Goal: Task Accomplishment & Management: Manage account settings

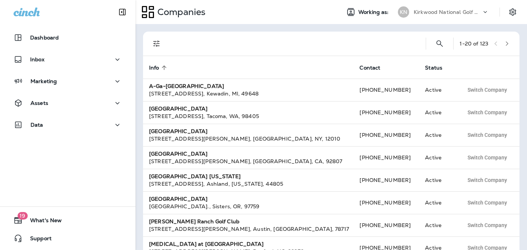
click at [465, 14] on p "Kirkwood National Golf Club" at bounding box center [448, 12] width 68 height 6
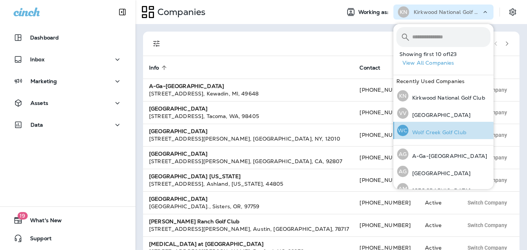
click at [436, 127] on div "[PERSON_NAME] Creek Golf Club" at bounding box center [431, 130] width 75 height 17
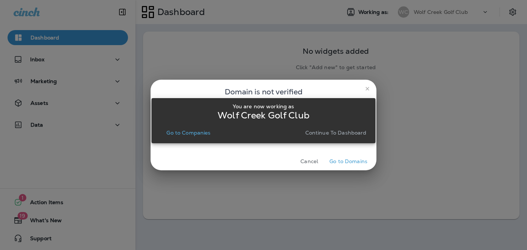
click at [311, 135] on p "Continue to Dashboard" at bounding box center [335, 133] width 61 height 6
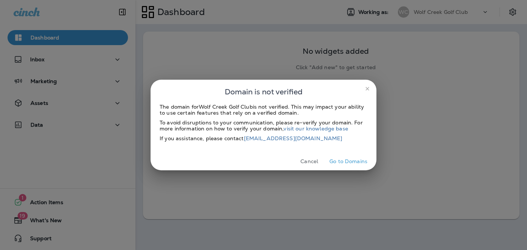
click at [368, 87] on icon "close" at bounding box center [368, 89] width 6 height 6
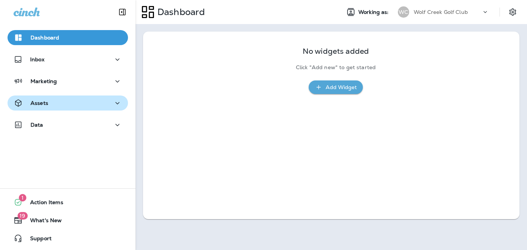
click at [72, 107] on div "Assets" at bounding box center [68, 103] width 108 height 9
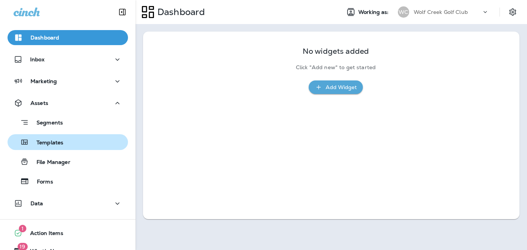
click at [67, 141] on div "Templates" at bounding box center [68, 142] width 114 height 11
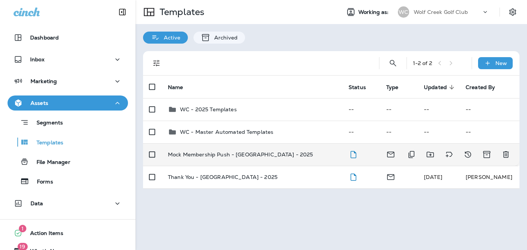
click at [260, 156] on p "Mock Membership Push - [GEOGRAPHIC_DATA] - 2025" at bounding box center [240, 155] width 145 height 6
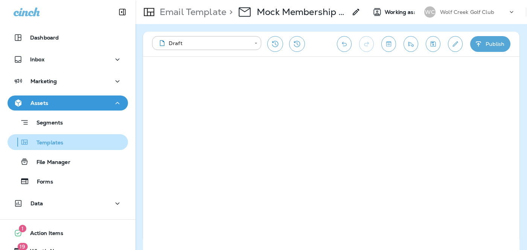
click at [58, 148] on button "Templates" at bounding box center [68, 142] width 121 height 16
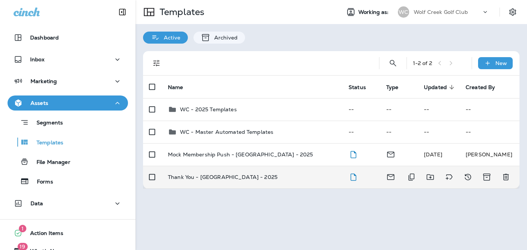
click at [269, 174] on div "Thank You - [GEOGRAPHIC_DATA] - 2025" at bounding box center [252, 177] width 169 height 6
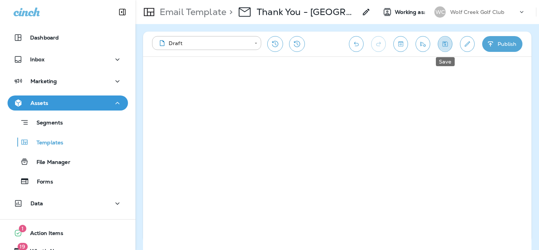
click at [443, 45] on icon "Save" at bounding box center [445, 43] width 5 height 5
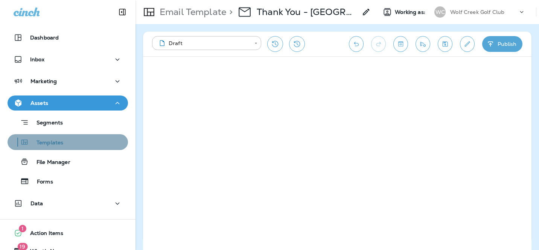
click at [64, 141] on div "Templates" at bounding box center [68, 142] width 114 height 11
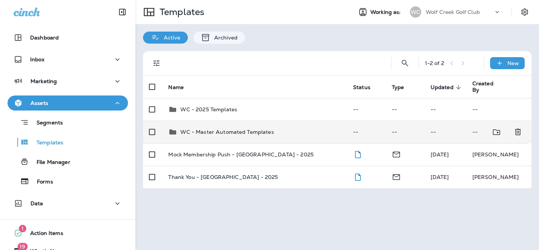
click at [218, 137] on td "WC - Master Automated Templates" at bounding box center [254, 132] width 185 height 23
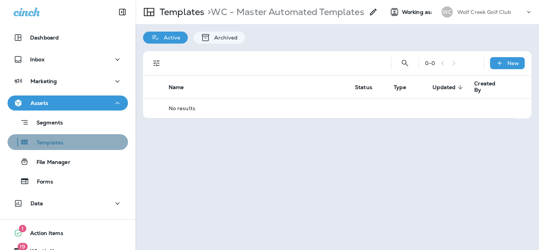
click at [57, 142] on p "Templates" at bounding box center [46, 143] width 34 height 7
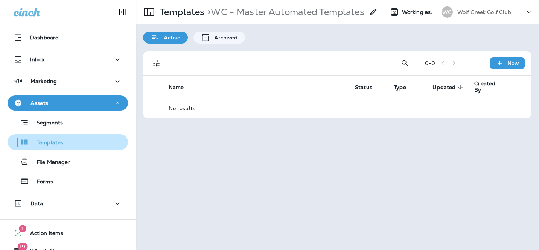
click at [43, 147] on div "Templates" at bounding box center [37, 142] width 53 height 11
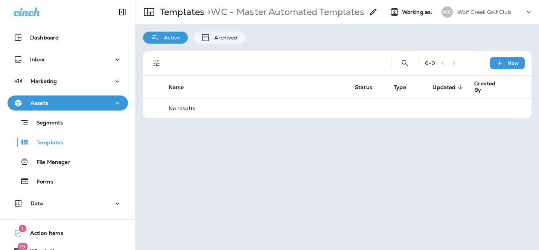
click at [178, 40] on p "Active" at bounding box center [170, 38] width 20 height 6
click at [209, 36] on icon at bounding box center [205, 37] width 9 height 9
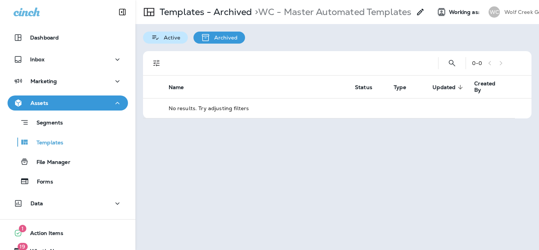
click at [153, 38] on icon at bounding box center [155, 37] width 9 height 9
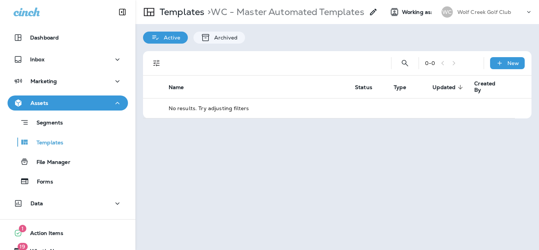
click at [152, 38] on icon at bounding box center [155, 37] width 6 height 4
click at [185, 11] on p "Templates" at bounding box center [181, 11] width 48 height 11
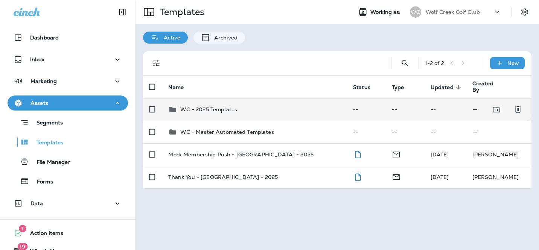
click at [252, 112] on div "WC - 2025 Templates" at bounding box center [254, 109] width 173 height 9
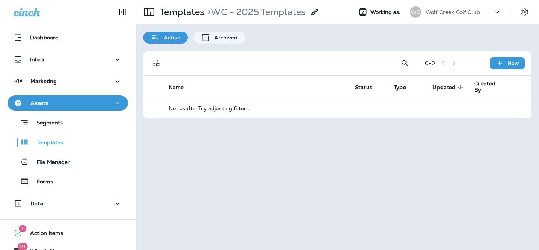
click at [166, 37] on p "Active" at bounding box center [170, 38] width 20 height 6
click at [188, 14] on p "Templates" at bounding box center [181, 11] width 48 height 11
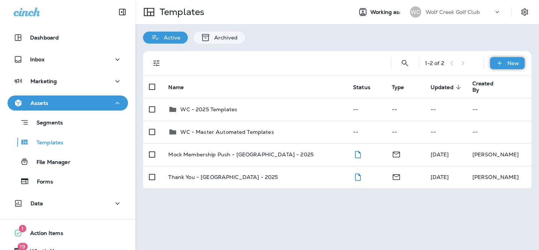
click at [501, 63] on icon at bounding box center [500, 64] width 8 height 8
click at [502, 85] on li "New Template" at bounding box center [503, 83] width 64 height 18
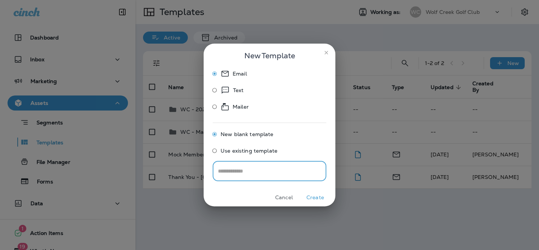
click at [249, 151] on span "Use existing template" at bounding box center [249, 151] width 57 height 6
click at [283, 178] on div "Select Email Template" at bounding box center [269, 172] width 113 height 20
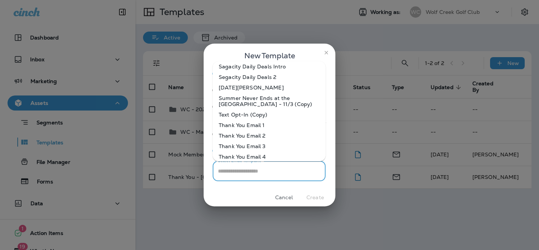
scroll to position [531, 0]
click at [272, 128] on li "Thank You Email 1" at bounding box center [269, 124] width 113 height 11
type input "**********"
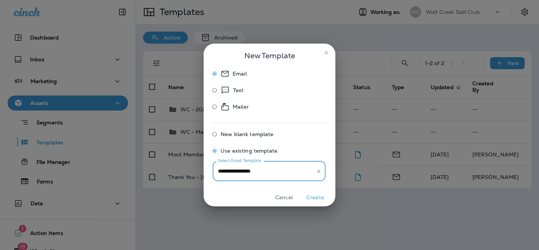
click at [318, 197] on button "Create" at bounding box center [315, 198] width 28 height 12
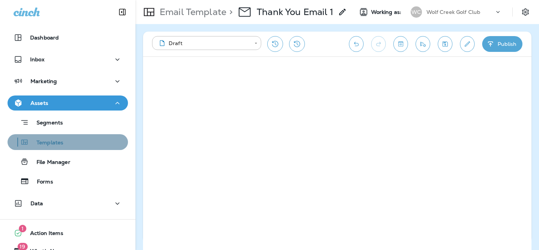
click at [61, 140] on p "Templates" at bounding box center [46, 143] width 34 height 7
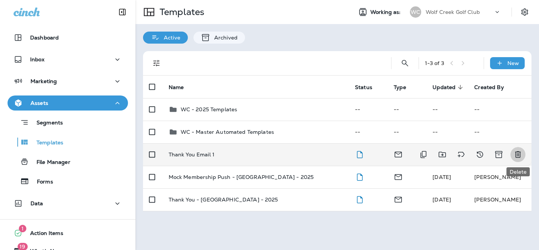
click at [521, 157] on icon "Delete" at bounding box center [518, 155] width 6 height 6
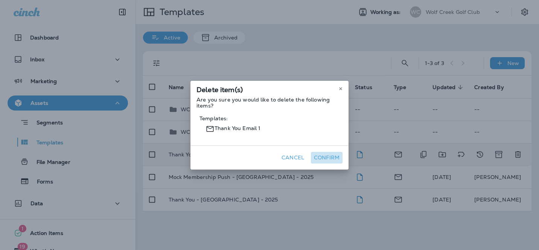
click at [331, 159] on button "Confirm" at bounding box center [327, 158] width 32 height 12
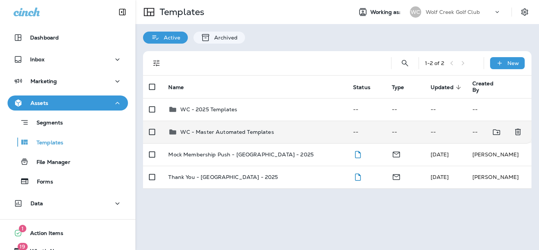
click at [312, 136] on div "WC - Master Automated Templates" at bounding box center [254, 132] width 173 height 9
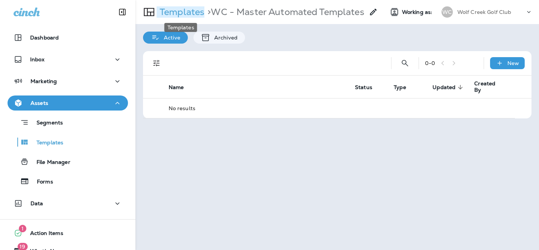
click at [192, 12] on p "Templates" at bounding box center [181, 11] width 48 height 11
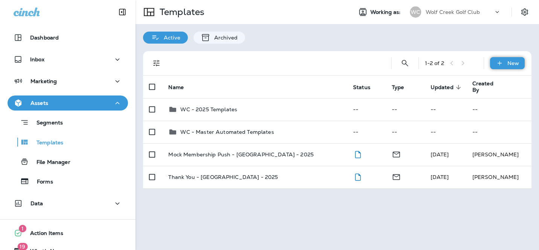
click at [498, 68] on div "New" at bounding box center [507, 63] width 35 height 12
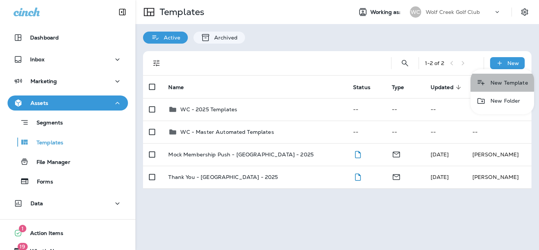
click at [500, 84] on li "New Template" at bounding box center [503, 83] width 64 height 18
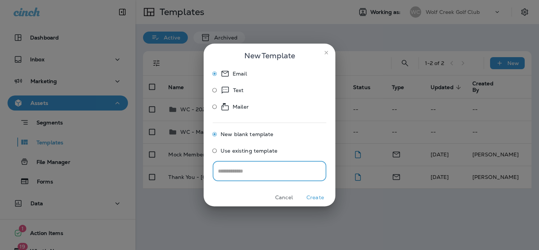
click at [265, 151] on span "Use existing template" at bounding box center [249, 151] width 57 height 6
click at [268, 168] on input "Loading Select Email Template..." at bounding box center [265, 171] width 99 height 13
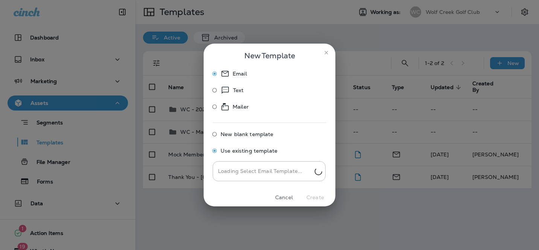
click at [297, 114] on div "Email Text Mailer New blank template Use existing template Loading Select Email…" at bounding box center [270, 128] width 132 height 121
click at [270, 166] on input "Select Email Template" at bounding box center [269, 171] width 106 height 13
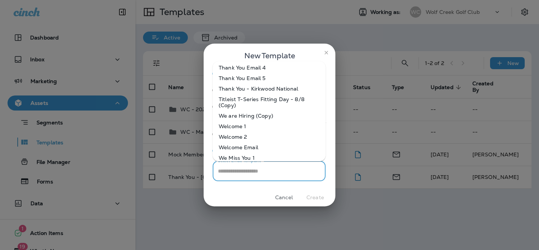
scroll to position [630, 0]
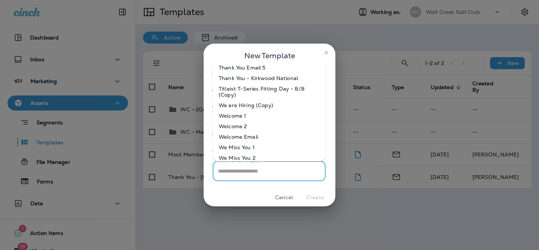
click at [271, 116] on li "Welcome 1" at bounding box center [269, 116] width 113 height 11
type input "*********"
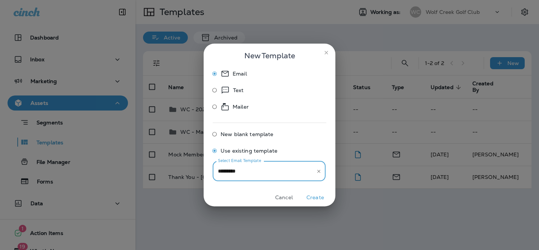
click at [274, 119] on hr at bounding box center [270, 121] width 114 height 6
click at [317, 201] on button "Create" at bounding box center [315, 198] width 28 height 12
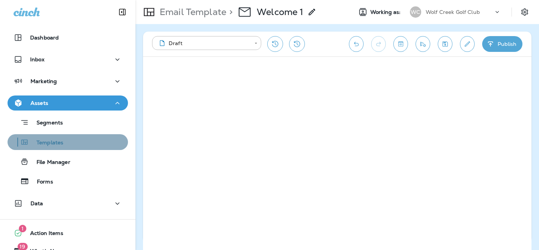
click at [53, 148] on button "Templates" at bounding box center [68, 142] width 121 height 16
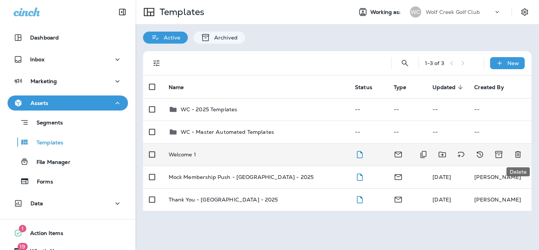
click at [517, 154] on icon "Delete" at bounding box center [518, 155] width 6 height 6
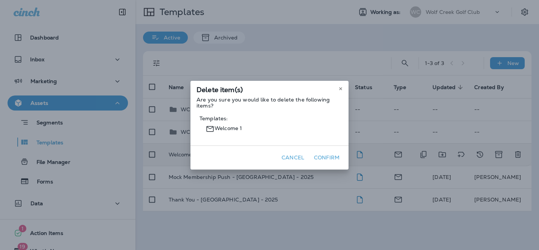
click at [324, 156] on button "Confirm" at bounding box center [327, 158] width 32 height 12
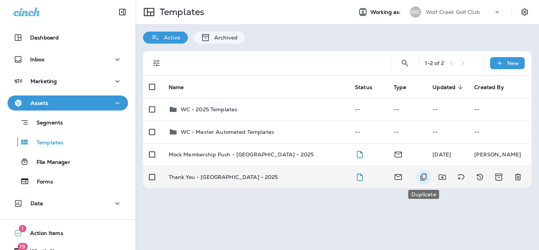
click at [421, 181] on icon "Duplicate" at bounding box center [423, 177] width 9 height 9
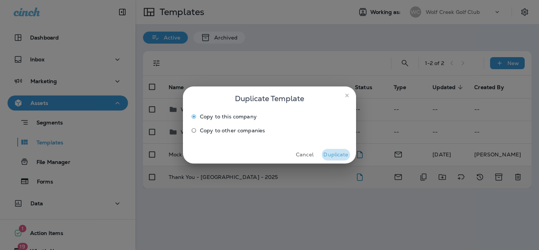
click at [336, 152] on button "Duplicate" at bounding box center [336, 155] width 28 height 12
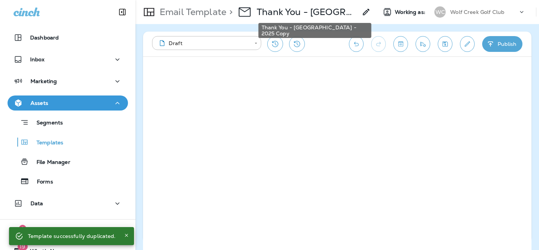
click at [326, 16] on p "Thank You - [GEOGRAPHIC_DATA] - 2025 Copy" at bounding box center [307, 11] width 101 height 11
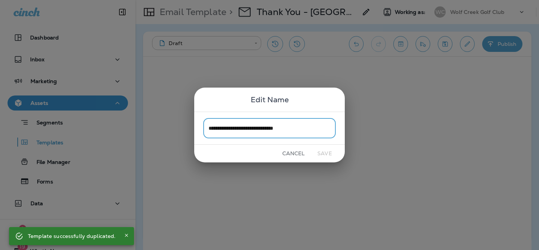
click at [246, 131] on input "**********" at bounding box center [269, 128] width 133 height 20
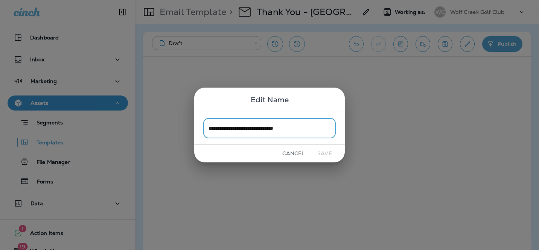
drag, startPoint x: 234, startPoint y: 128, endPoint x: 201, endPoint y: 127, distance: 32.8
click at [201, 127] on div "**********" at bounding box center [269, 128] width 151 height 33
click at [226, 129] on input "**********" at bounding box center [269, 128] width 133 height 20
click at [224, 130] on input "**********" at bounding box center [269, 128] width 133 height 20
drag, startPoint x: 294, startPoint y: 128, endPoint x: 343, endPoint y: 128, distance: 48.6
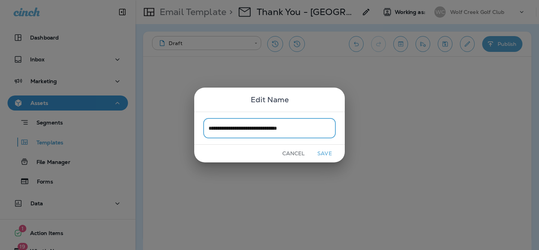
click at [343, 128] on div "**********" at bounding box center [269, 128] width 151 height 33
type input "**********"
click at [327, 150] on button "Save" at bounding box center [325, 154] width 28 height 12
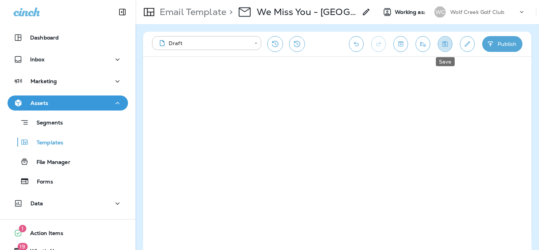
click at [447, 47] on icon "Save" at bounding box center [445, 44] width 8 height 8
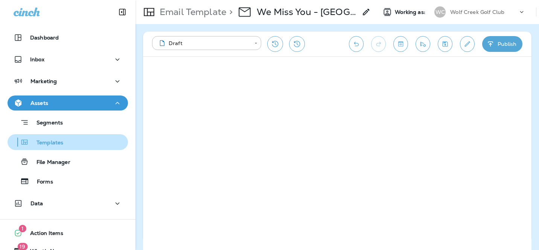
click at [55, 140] on p "Templates" at bounding box center [46, 143] width 34 height 7
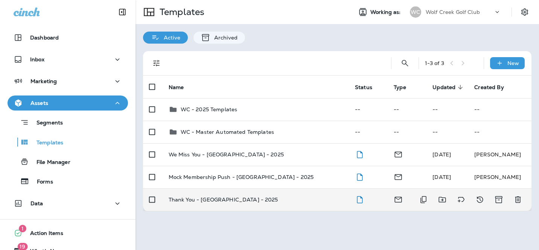
click at [256, 200] on div "Thank You - [GEOGRAPHIC_DATA] - 2025" at bounding box center [256, 200] width 174 height 6
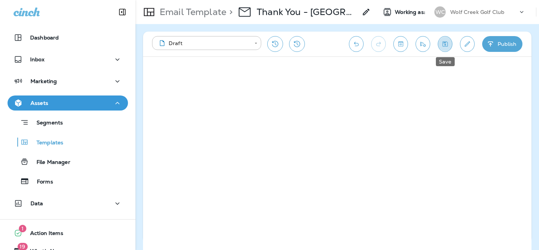
click at [447, 44] on icon "Save" at bounding box center [445, 43] width 5 height 5
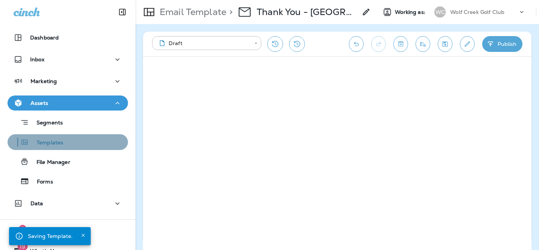
click at [46, 141] on p "Templates" at bounding box center [46, 143] width 34 height 7
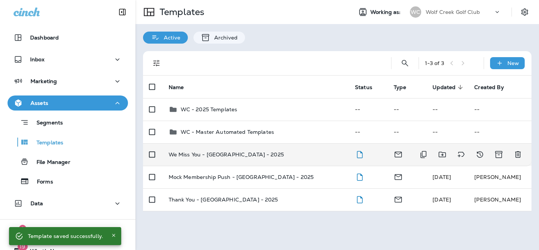
click at [249, 159] on td "We Miss You - [GEOGRAPHIC_DATA] - 2025" at bounding box center [256, 155] width 186 height 23
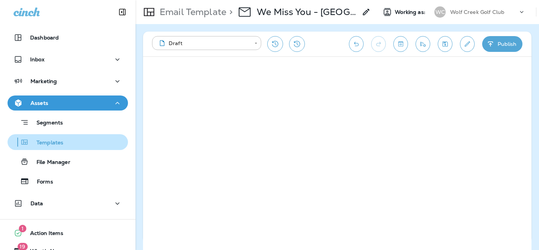
click at [63, 140] on div "Templates" at bounding box center [68, 142] width 114 height 11
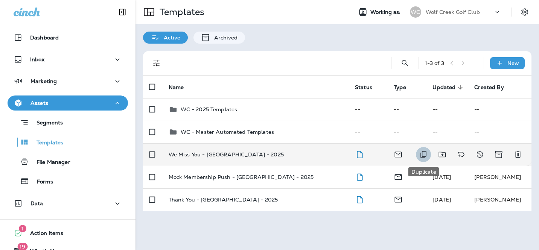
click at [424, 153] on icon "Duplicate" at bounding box center [423, 154] width 9 height 9
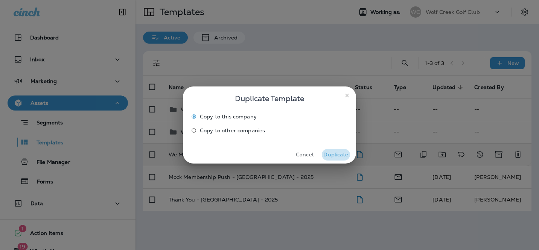
click at [336, 157] on button "Duplicate" at bounding box center [336, 155] width 28 height 12
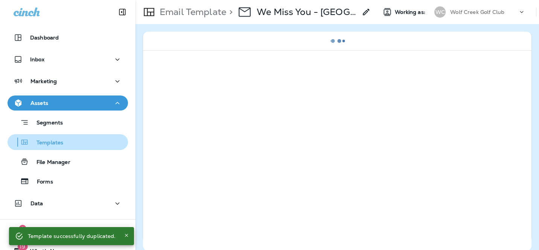
click at [62, 142] on p "Templates" at bounding box center [46, 143] width 34 height 7
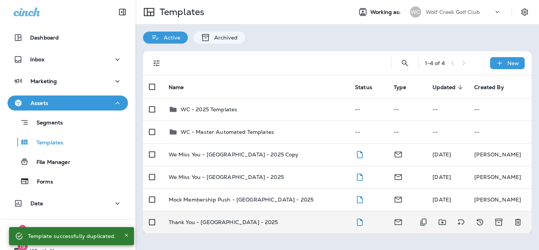
click at [282, 218] on td "Thank You - [GEOGRAPHIC_DATA] - 2025" at bounding box center [256, 222] width 186 height 23
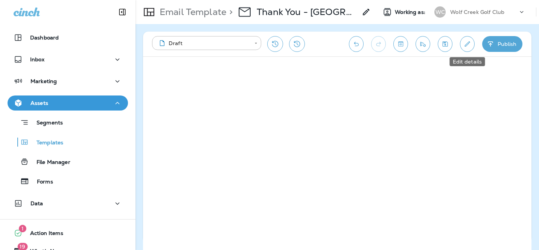
click at [468, 47] on icon "Edit details" at bounding box center [468, 44] width 8 height 8
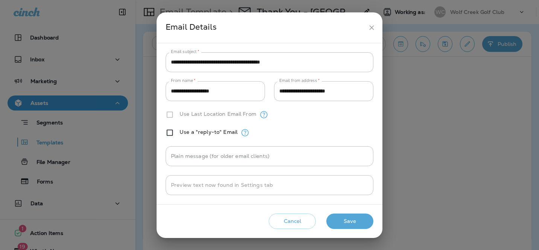
click at [374, 27] on icon "close" at bounding box center [372, 28] width 8 height 8
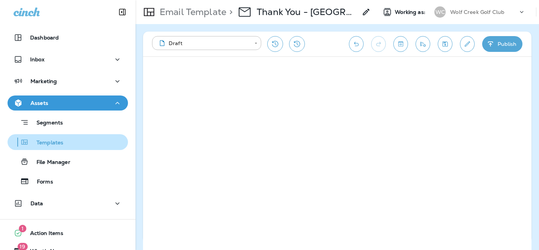
click at [63, 142] on p "Templates" at bounding box center [46, 143] width 34 height 7
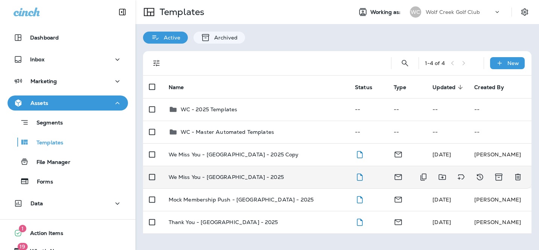
click at [245, 183] on td "We Miss You - [GEOGRAPHIC_DATA] - 2025" at bounding box center [256, 177] width 186 height 23
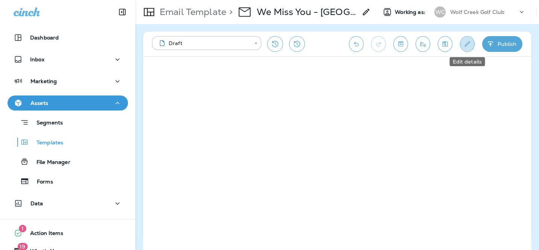
click at [469, 47] on icon "Edit details" at bounding box center [468, 44] width 8 height 8
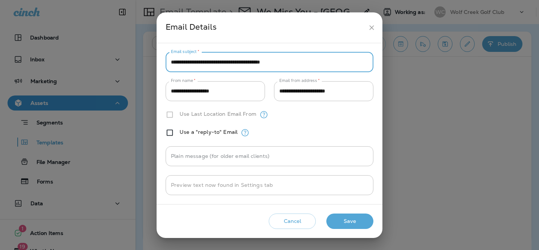
drag, startPoint x: 203, startPoint y: 63, endPoint x: 147, endPoint y: 62, distance: 56.5
click at [147, 62] on div "**********" at bounding box center [269, 125] width 539 height 250
drag, startPoint x: 298, startPoint y: 61, endPoint x: 260, endPoint y: 59, distance: 37.3
click at [260, 59] on input "**********" at bounding box center [270, 62] width 208 height 20
click at [349, 70] on input "**********" at bounding box center [270, 62] width 208 height 20
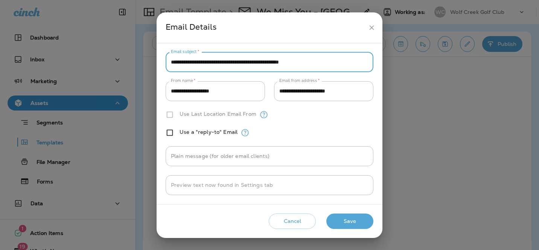
type input "**********"
click at [360, 218] on button "Save" at bounding box center [350, 221] width 47 height 15
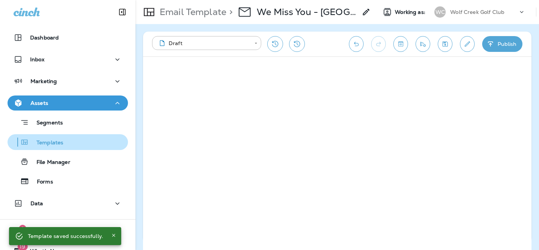
click at [52, 144] on p "Templates" at bounding box center [46, 143] width 34 height 7
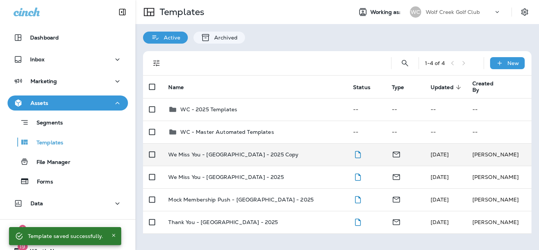
click at [229, 158] on td "We Miss You - [GEOGRAPHIC_DATA] - 2025 Copy" at bounding box center [254, 155] width 185 height 23
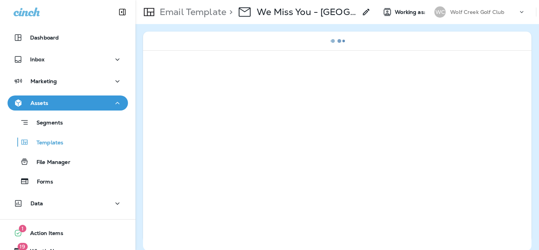
click at [335, 16] on p "We Miss You - [GEOGRAPHIC_DATA] - 2025 Copy" at bounding box center [307, 11] width 101 height 11
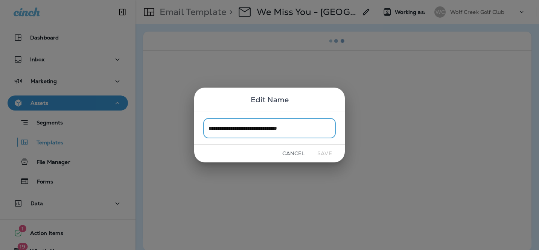
click at [239, 128] on input "**********" at bounding box center [269, 128] width 133 height 20
drag, startPoint x: 241, startPoint y: 128, endPoint x: 207, endPoint y: 127, distance: 33.5
click at [207, 127] on input "**********" at bounding box center [269, 128] width 133 height 20
click at [242, 124] on input "**********" at bounding box center [269, 128] width 133 height 20
drag, startPoint x: 241, startPoint y: 131, endPoint x: 189, endPoint y: 130, distance: 52.4
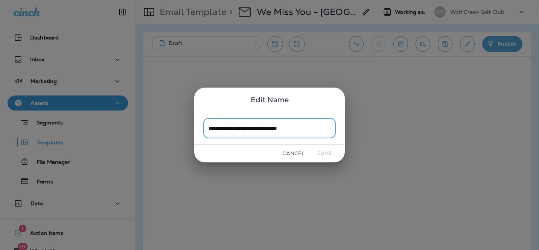
click at [189, 130] on div "**********" at bounding box center [269, 125] width 539 height 250
drag, startPoint x: 310, startPoint y: 130, endPoint x: 335, endPoint y: 130, distance: 24.9
click at [333, 130] on input "**********" at bounding box center [269, 128] width 133 height 20
type input "**********"
click at [327, 153] on button "Save" at bounding box center [325, 154] width 28 height 12
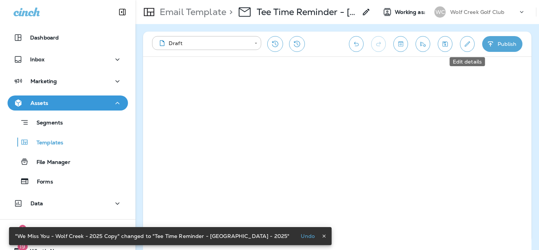
click at [464, 43] on icon "Edit details" at bounding box center [468, 44] width 8 height 8
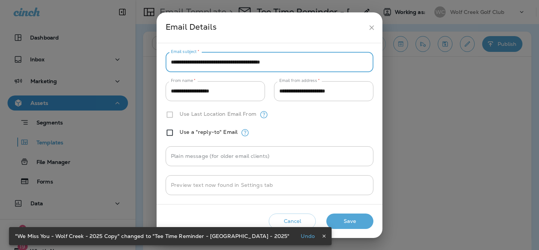
click at [267, 66] on input "**********" at bounding box center [270, 62] width 208 height 20
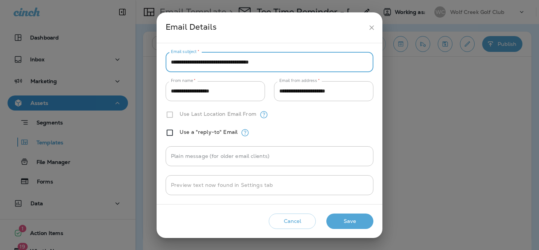
type input "**********"
click at [345, 219] on button "Save" at bounding box center [350, 221] width 47 height 15
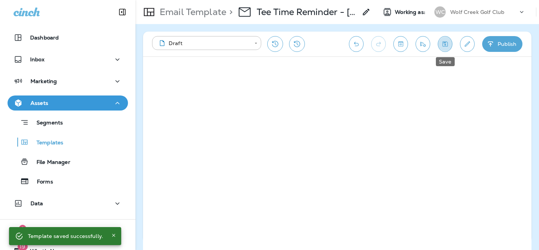
click at [441, 46] on icon "Save" at bounding box center [445, 44] width 8 height 8
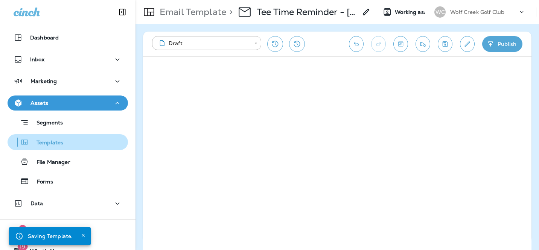
click at [57, 138] on div "Templates" at bounding box center [37, 142] width 53 height 11
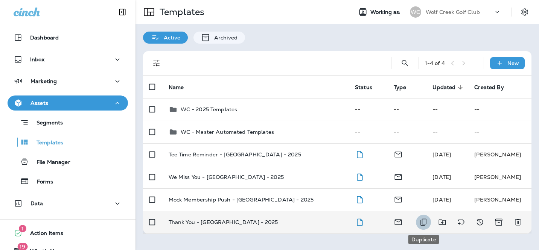
click at [423, 227] on button "Duplicate" at bounding box center [423, 222] width 15 height 15
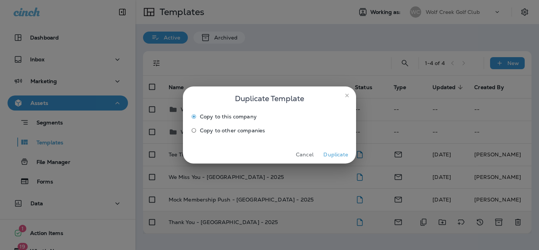
click at [336, 153] on button "Duplicate" at bounding box center [336, 155] width 28 height 12
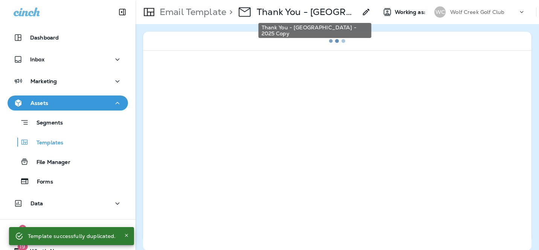
click at [302, 10] on p "Thank You - [GEOGRAPHIC_DATA] - 2025 Copy" at bounding box center [307, 11] width 101 height 11
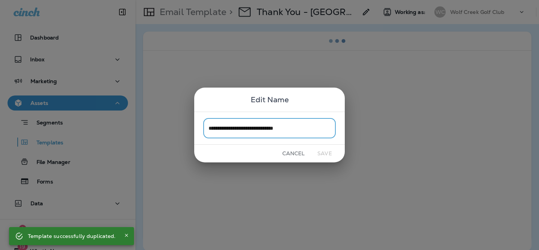
click at [238, 129] on input "**********" at bounding box center [269, 128] width 133 height 20
drag, startPoint x: 234, startPoint y: 130, endPoint x: 176, endPoint y: 128, distance: 58.8
click at [177, 128] on div "**********" at bounding box center [269, 125] width 539 height 250
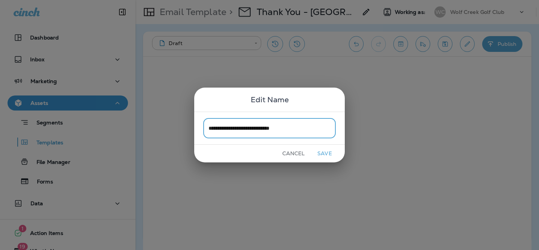
drag, startPoint x: 285, startPoint y: 129, endPoint x: 316, endPoint y: 129, distance: 30.9
click at [316, 129] on input "**********" at bounding box center [269, 128] width 133 height 20
type input "**********"
click at [330, 155] on button "Save" at bounding box center [325, 154] width 28 height 12
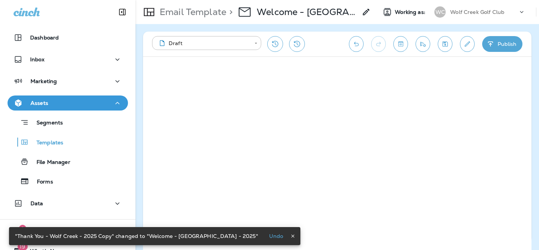
click at [466, 47] on icon "Edit details" at bounding box center [468, 44] width 8 height 8
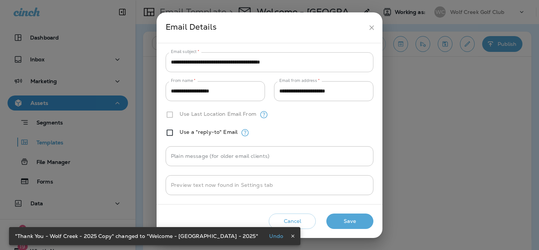
click at [181, 63] on input "**********" at bounding box center [270, 62] width 208 height 20
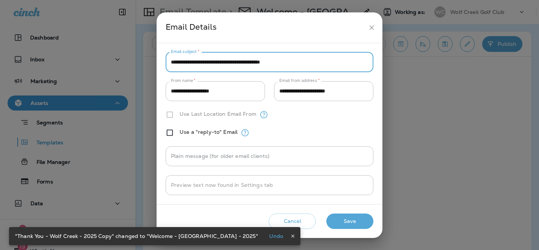
click at [181, 63] on input "**********" at bounding box center [270, 62] width 208 height 20
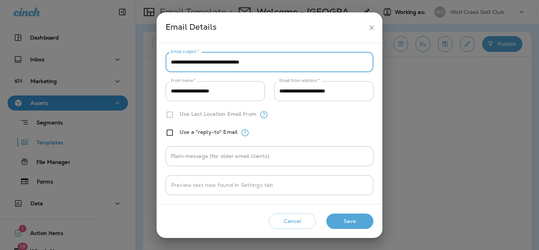
type input "**********"
click at [364, 218] on button "Save" at bounding box center [350, 221] width 47 height 15
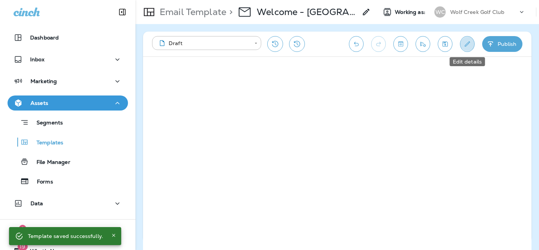
click at [467, 44] on icon "Edit details" at bounding box center [467, 43] width 5 height 5
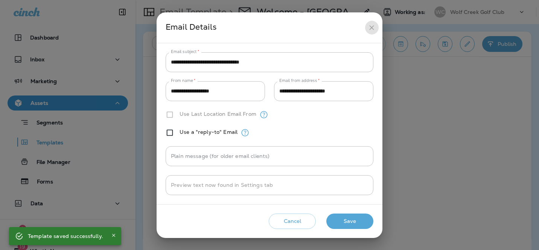
click at [372, 26] on icon "close" at bounding box center [372, 28] width 8 height 8
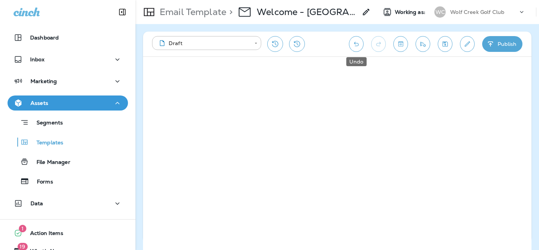
click at [357, 47] on icon "Undo" at bounding box center [357, 44] width 8 height 8
click at [446, 47] on icon "Save" at bounding box center [445, 44] width 8 height 8
click at [452, 44] on button "Save" at bounding box center [445, 44] width 15 height 16
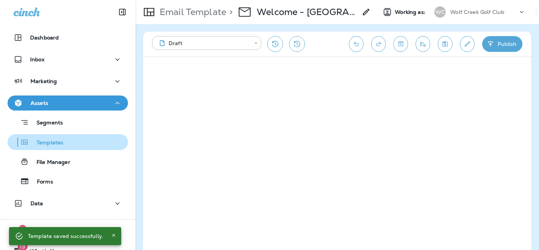
click at [52, 140] on p "Templates" at bounding box center [46, 143] width 34 height 7
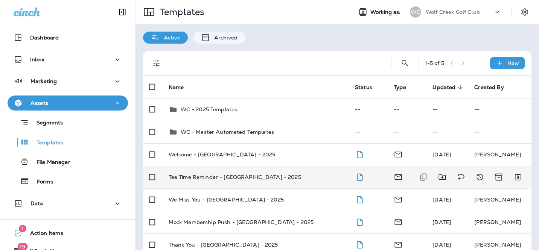
scroll to position [14, 0]
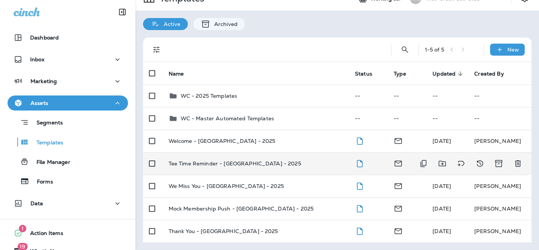
click at [271, 173] on td "Tee Time Reminder - [GEOGRAPHIC_DATA] - 2025" at bounding box center [256, 164] width 186 height 23
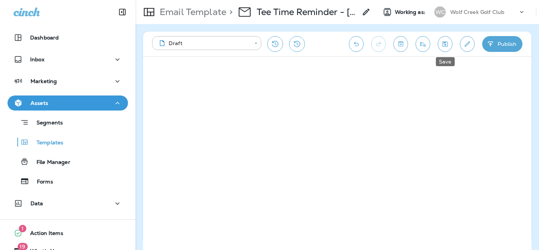
click at [441, 46] on icon "Save" at bounding box center [445, 44] width 8 height 8
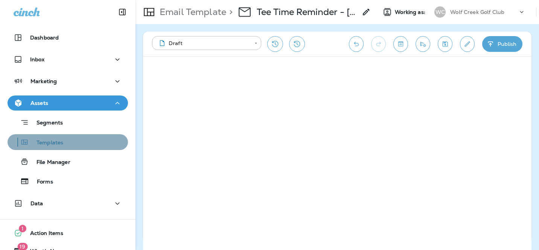
click at [63, 142] on div "Templates" at bounding box center [68, 142] width 114 height 11
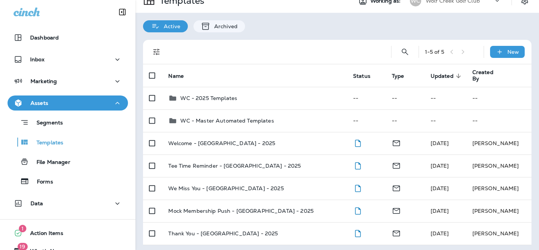
scroll to position [14, 0]
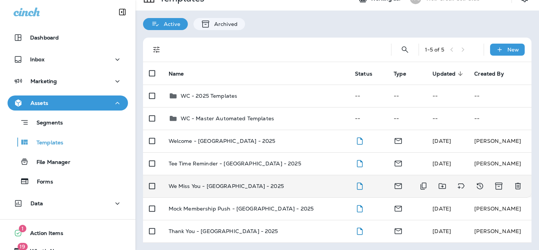
click at [184, 183] on p "We Miss You - [GEOGRAPHIC_DATA] - 2025" at bounding box center [226, 186] width 115 height 6
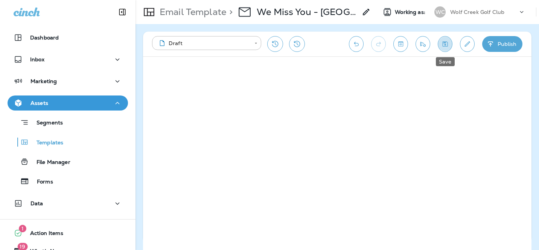
click at [448, 46] on icon "Save" at bounding box center [445, 44] width 8 height 8
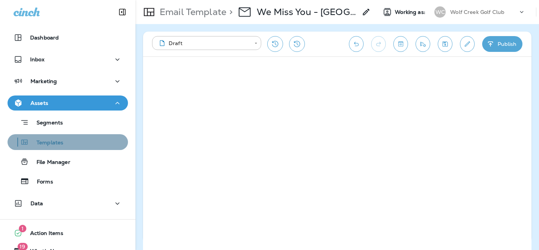
click at [44, 147] on div "Templates" at bounding box center [37, 142] width 53 height 11
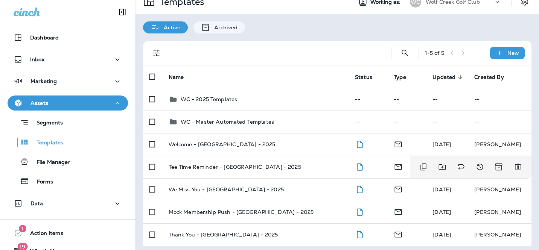
scroll to position [14, 0]
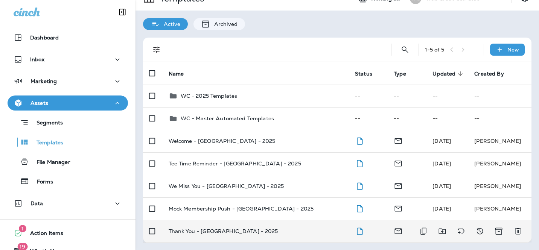
click at [211, 230] on p "Thank You - [GEOGRAPHIC_DATA] - 2025" at bounding box center [224, 232] width 110 height 6
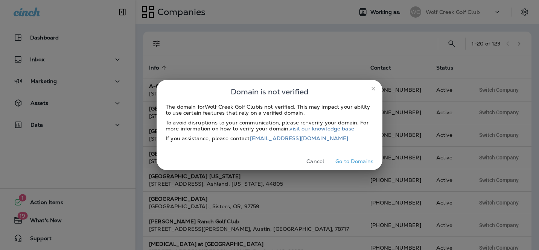
click at [350, 160] on button "Go to Domains" at bounding box center [355, 162] width 44 height 12
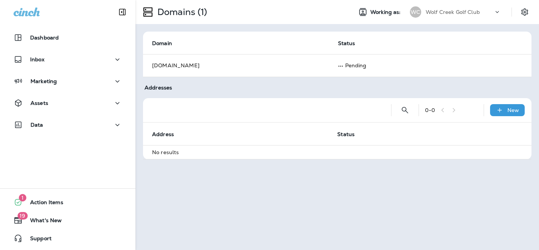
click at [448, 15] on p "Wolf Creek Golf Club" at bounding box center [453, 12] width 54 height 6
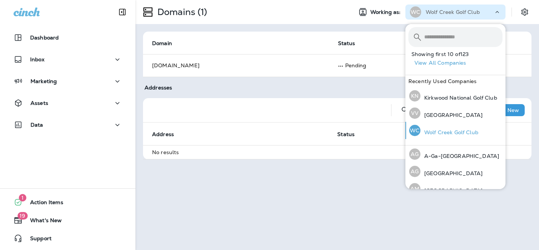
click at [444, 134] on p "Wolf Creek Golf Club" at bounding box center [450, 133] width 58 height 6
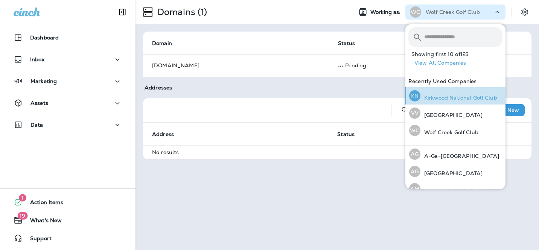
click at [445, 100] on p "Kirkwood National Golf Club" at bounding box center [459, 98] width 77 height 6
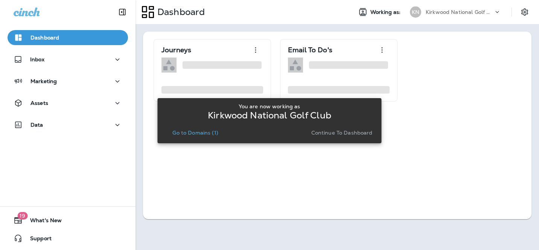
click at [365, 133] on p "Continue to Dashboard" at bounding box center [341, 133] width 61 height 6
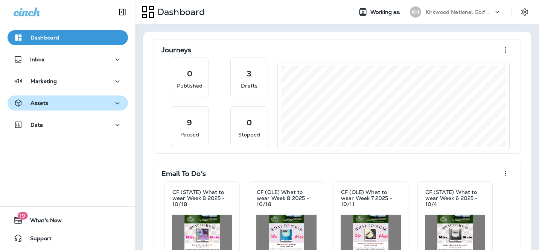
click at [67, 101] on div "Assets" at bounding box center [68, 103] width 108 height 9
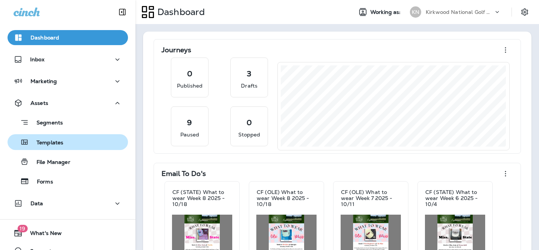
click at [47, 142] on p "Templates" at bounding box center [46, 143] width 34 height 7
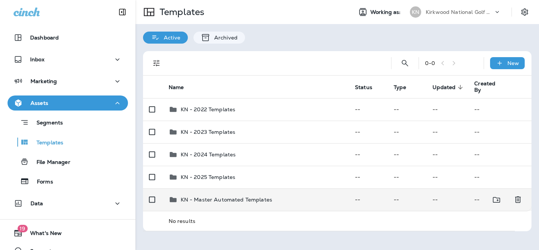
click at [259, 204] on div "KN - Master Automated Templates" at bounding box center [227, 199] width 92 height 9
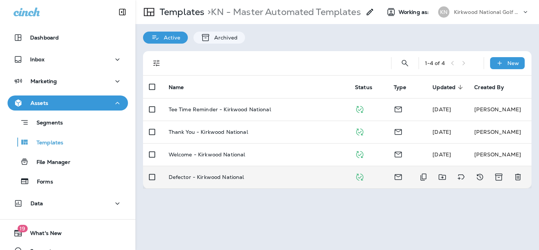
click at [274, 179] on div "Defector - Kirkwood National" at bounding box center [256, 177] width 174 height 6
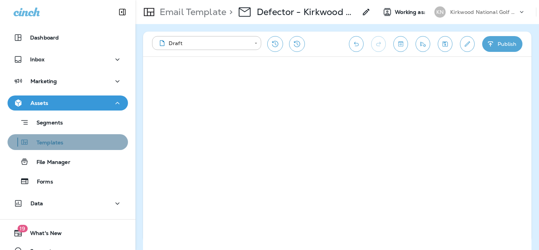
click at [49, 140] on p "Templates" at bounding box center [46, 143] width 34 height 7
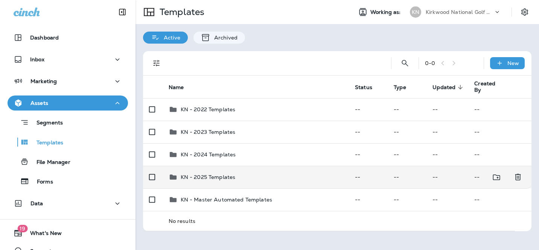
click at [187, 184] on td "KN - 2025 Templates" at bounding box center [256, 177] width 186 height 23
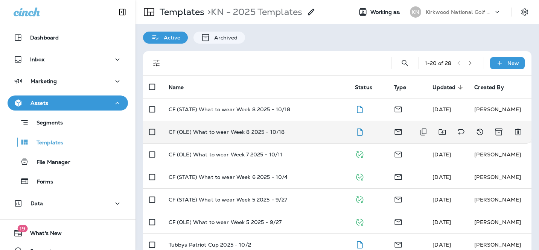
click at [317, 132] on div "CF (OLE) What to wear Week 8 2025 - 10/18" at bounding box center [256, 132] width 174 height 6
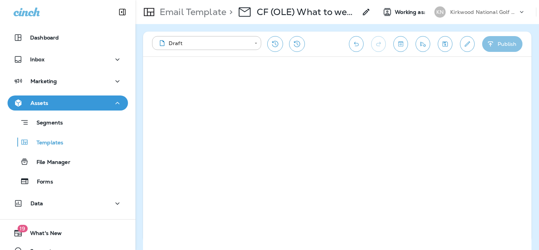
click at [496, 47] on button "Publish" at bounding box center [502, 44] width 40 height 16
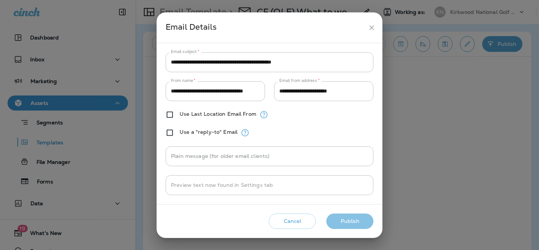
click at [363, 218] on button "Publish" at bounding box center [350, 221] width 47 height 15
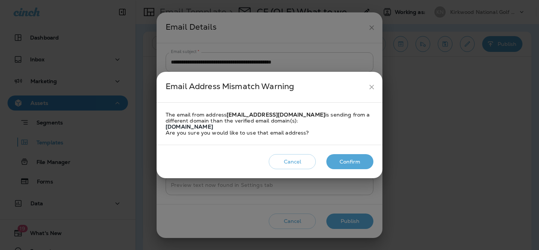
click at [357, 156] on button "Confirm" at bounding box center [350, 161] width 47 height 15
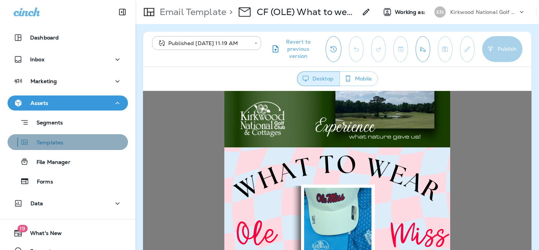
click at [55, 143] on p "Templates" at bounding box center [46, 143] width 34 height 7
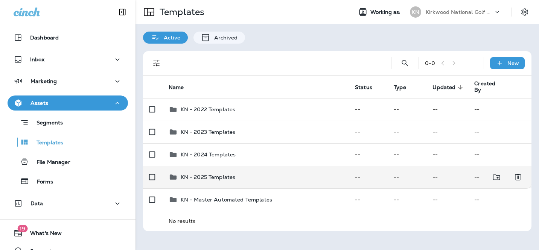
click at [244, 178] on div "KN - 2025 Templates" at bounding box center [256, 177] width 174 height 9
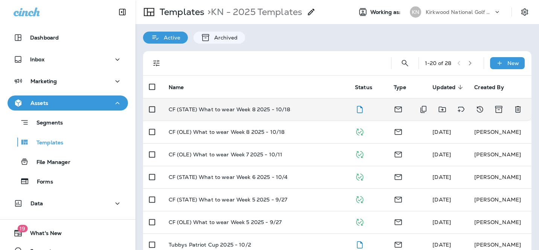
click at [304, 113] on td "CF (STATE) What to wear Week 8 2025 - 10/18" at bounding box center [256, 109] width 186 height 23
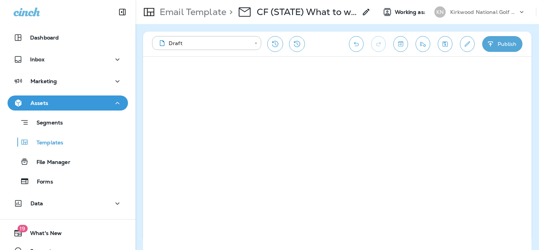
click at [498, 47] on button "Publish" at bounding box center [502, 44] width 40 height 16
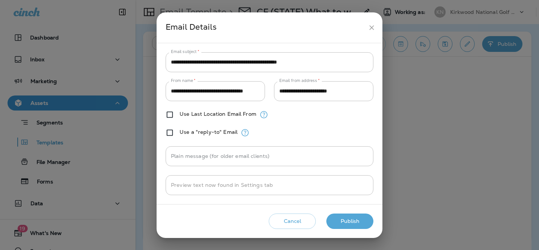
click at [356, 218] on button "Publish" at bounding box center [350, 221] width 47 height 15
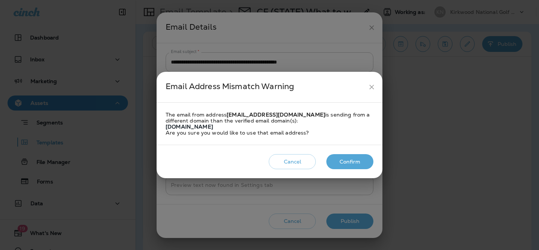
click at [350, 162] on button "Confirm" at bounding box center [350, 161] width 47 height 15
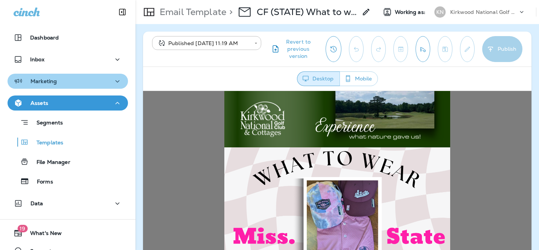
click at [64, 83] on div "Marketing" at bounding box center [68, 81] width 108 height 9
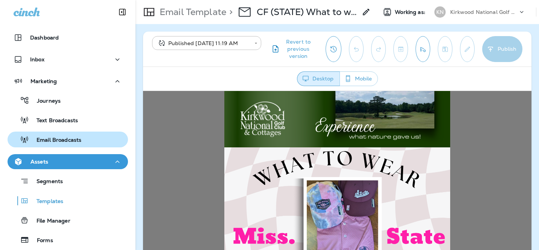
click at [66, 140] on p "Email Broadcasts" at bounding box center [55, 140] width 52 height 7
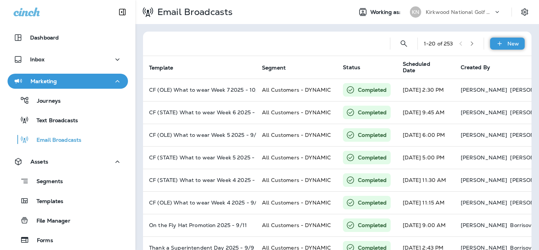
click at [504, 44] on div "New" at bounding box center [507, 44] width 35 height 12
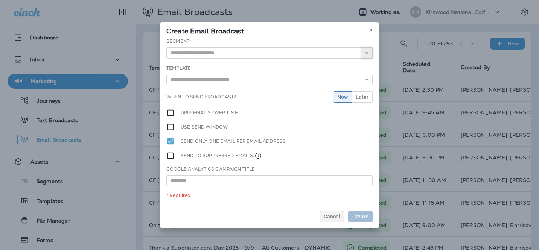
click at [371, 53] on button "button" at bounding box center [367, 52] width 11 height 11
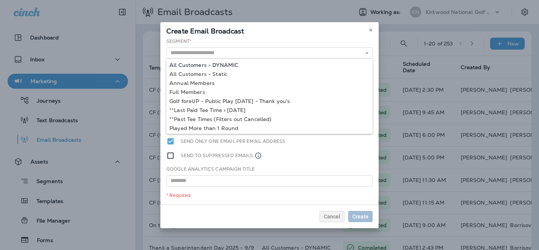
type input "**********"
click at [265, 65] on div "**********" at bounding box center [269, 121] width 218 height 167
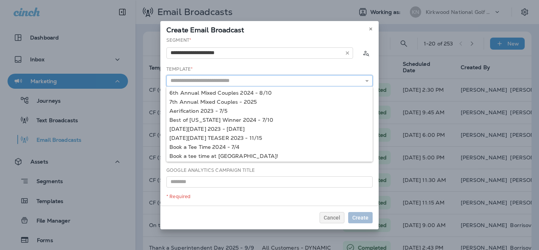
click at [253, 84] on input "text" at bounding box center [269, 80] width 206 height 11
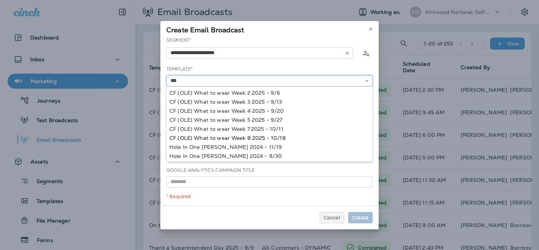
type input "**********"
click at [272, 139] on div "**********" at bounding box center [269, 121] width 218 height 169
click at [295, 78] on input "**********" at bounding box center [269, 80] width 206 height 11
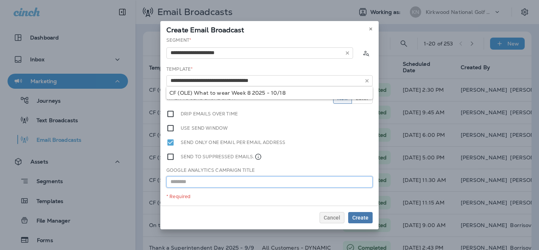
click at [244, 186] on input "text" at bounding box center [269, 182] width 206 height 11
paste input "**********"
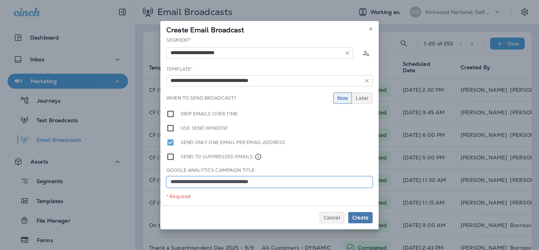
type input "**********"
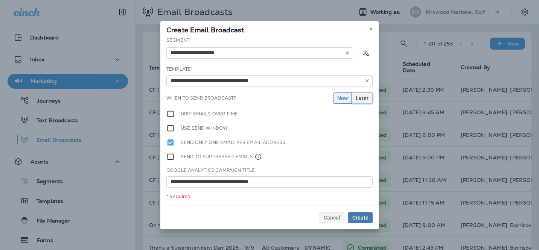
click at [365, 99] on span "Later" at bounding box center [362, 98] width 13 height 5
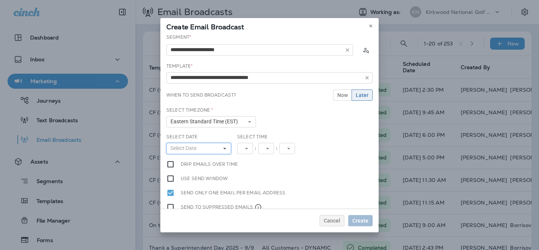
click at [224, 154] on button "Select Date" at bounding box center [198, 148] width 65 height 11
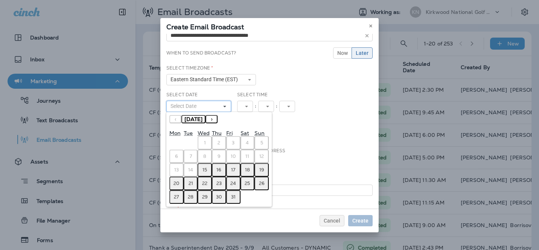
scroll to position [45, 0]
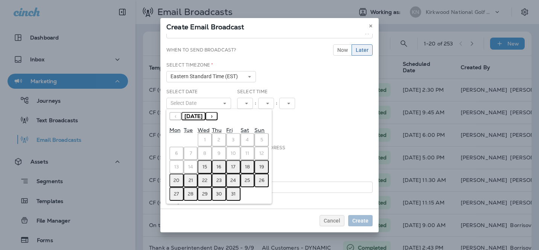
click at [204, 164] on abbr "15" at bounding box center [205, 167] width 5 height 6
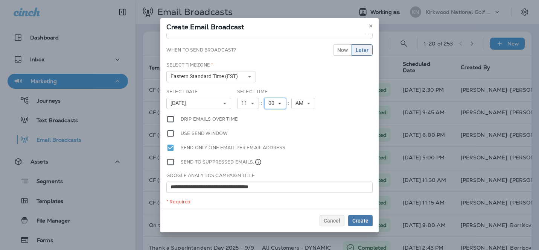
click at [279, 104] on use at bounding box center [280, 104] width 3 height 2
click at [276, 120] on link "30" at bounding box center [275, 122] width 22 height 9
click at [363, 223] on span "Create" at bounding box center [361, 220] width 16 height 5
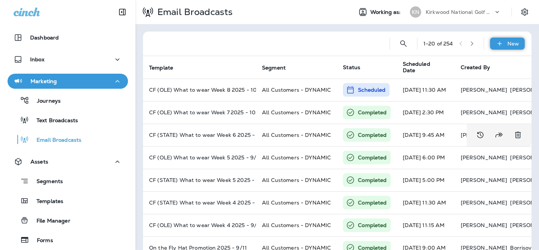
click at [500, 46] on icon at bounding box center [500, 44] width 8 height 8
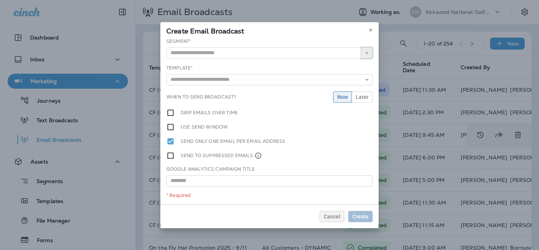
click at [367, 54] on icon "button" at bounding box center [367, 52] width 5 height 5
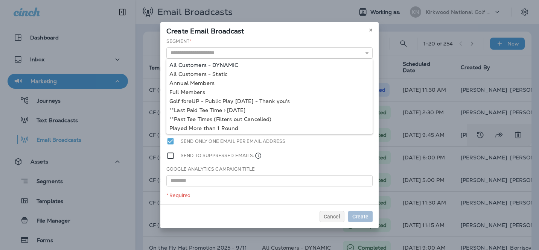
type input "**********"
click at [249, 64] on div "**********" at bounding box center [269, 121] width 218 height 167
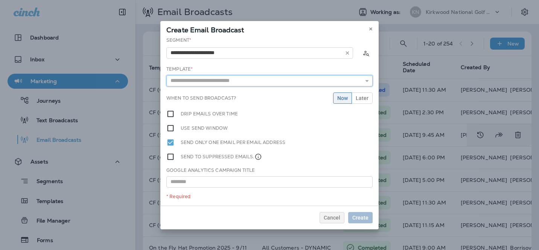
click at [244, 83] on input "text" at bounding box center [269, 80] width 206 height 11
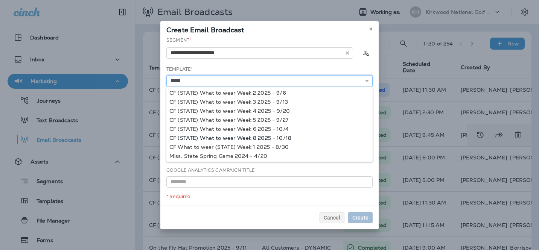
type input "**********"
click at [243, 137] on div "**********" at bounding box center [269, 121] width 218 height 169
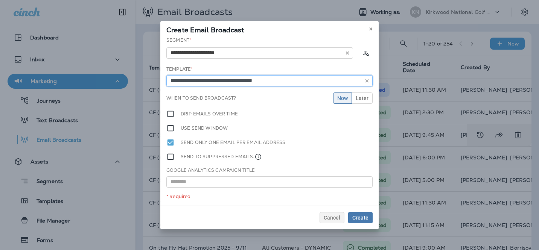
click at [284, 82] on input "**********" at bounding box center [269, 80] width 206 height 11
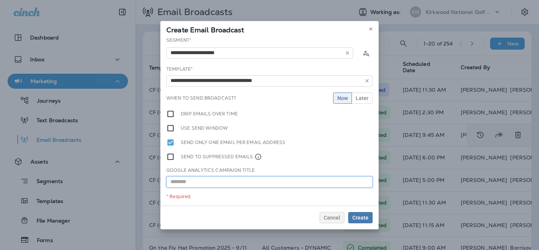
click at [231, 181] on input "text" at bounding box center [269, 182] width 206 height 11
paste input "**********"
type input "**********"
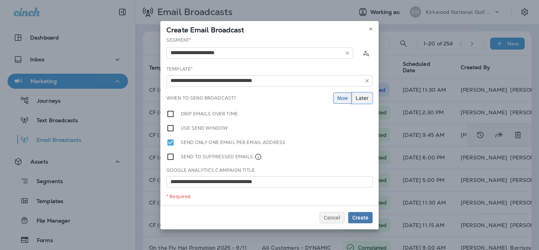
click at [362, 100] on span "Later" at bounding box center [362, 98] width 13 height 5
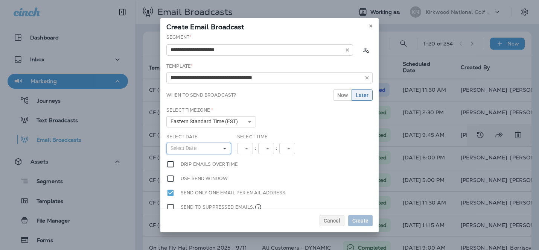
click at [223, 148] on icon at bounding box center [225, 149] width 5 height 5
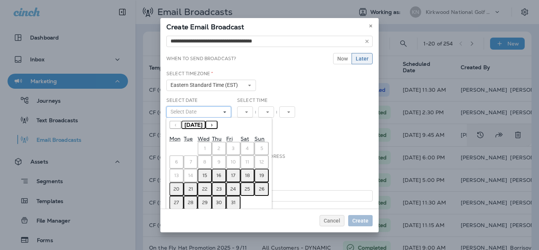
scroll to position [36, 0]
click at [206, 174] on abbr "15" at bounding box center [205, 176] width 5 height 6
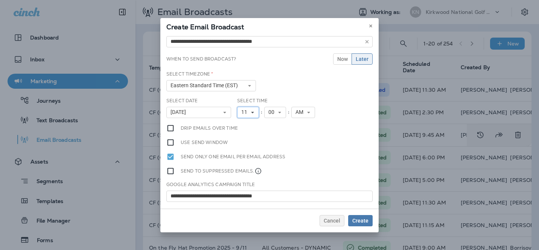
click at [256, 113] on button "11" at bounding box center [248, 112] width 22 height 11
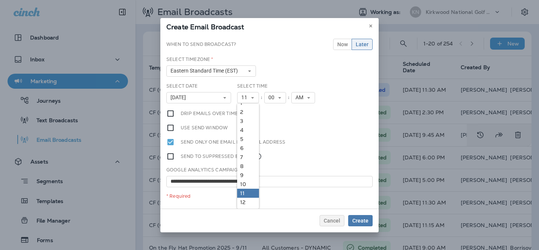
click at [246, 197] on link "11" at bounding box center [248, 193] width 22 height 9
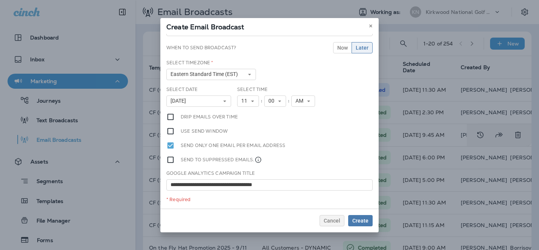
scroll to position [47, 0]
click at [255, 101] on icon at bounding box center [252, 101] width 5 height 5
click at [254, 205] on link "12" at bounding box center [248, 206] width 22 height 9
click at [281, 100] on icon at bounding box center [280, 101] width 5 height 5
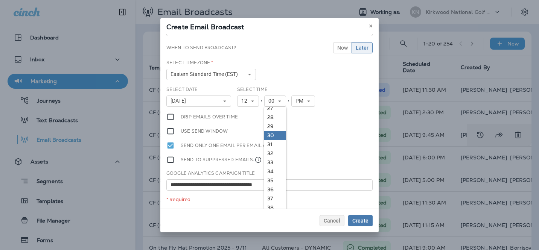
click at [271, 134] on link "30" at bounding box center [275, 135] width 22 height 9
click at [361, 218] on span "Create" at bounding box center [361, 220] width 16 height 5
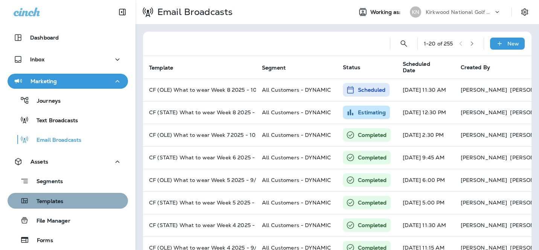
click at [52, 198] on p "Templates" at bounding box center [46, 201] width 34 height 7
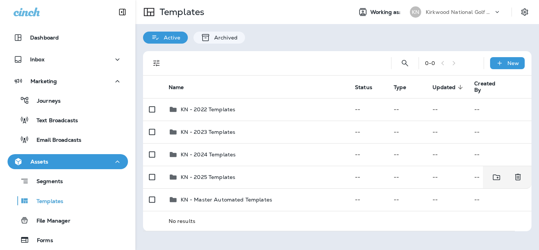
click at [241, 172] on td "KN - 2025 Templates" at bounding box center [256, 177] width 186 height 23
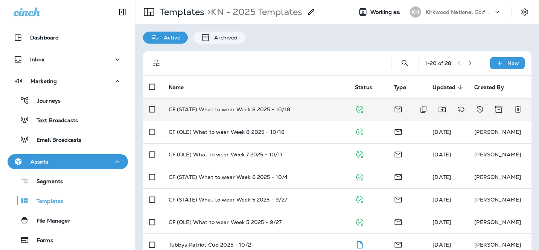
click at [280, 113] on p "CF (STATE) What to wear Week 8 2025 - 10/18" at bounding box center [230, 110] width 122 height 6
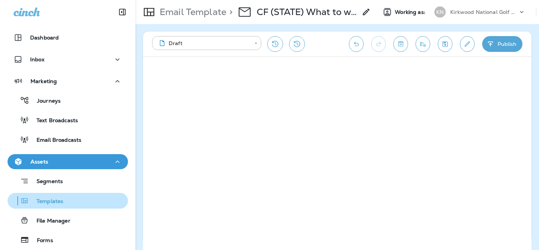
click at [49, 201] on p "Templates" at bounding box center [46, 201] width 34 height 7
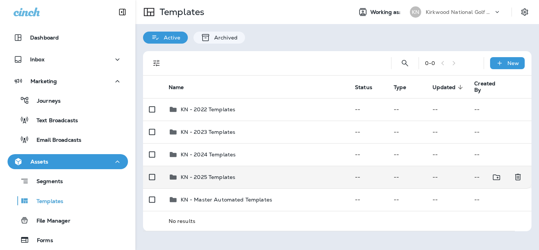
click at [255, 177] on div "KN - 2025 Templates" at bounding box center [256, 177] width 174 height 9
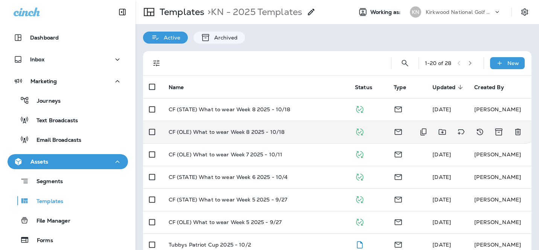
click at [288, 125] on td "CF (OLE) What to wear Week 8 2025 - 10/18" at bounding box center [256, 132] width 186 height 23
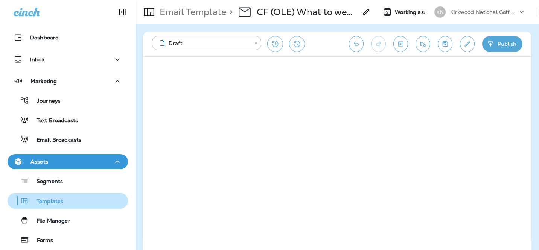
click at [52, 199] on p "Templates" at bounding box center [46, 201] width 34 height 7
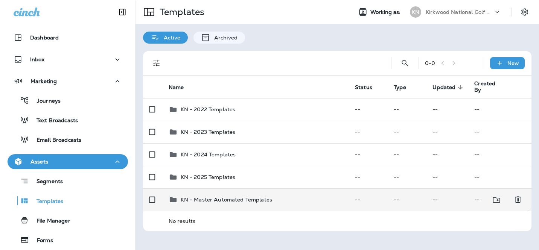
click at [240, 201] on p "KN - Master Automated Templates" at bounding box center [227, 200] width 92 height 6
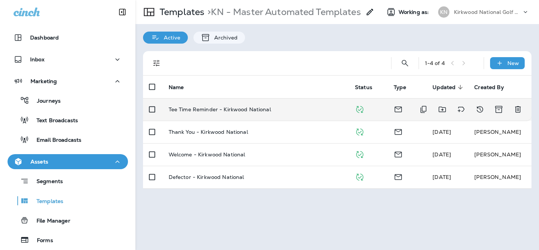
click at [266, 114] on td "Tee Time Reminder - Kirkwood National" at bounding box center [256, 109] width 186 height 23
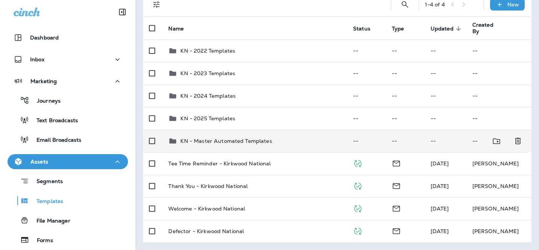
scroll to position [59, 0]
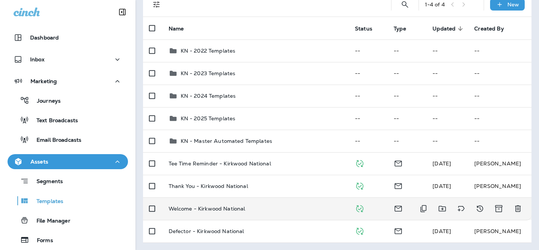
click at [246, 203] on td "Welcome - Kirkwood National" at bounding box center [256, 209] width 186 height 23
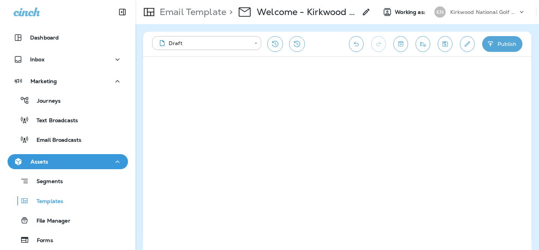
click at [468, 44] on icon "Edit details" at bounding box center [467, 43] width 5 height 5
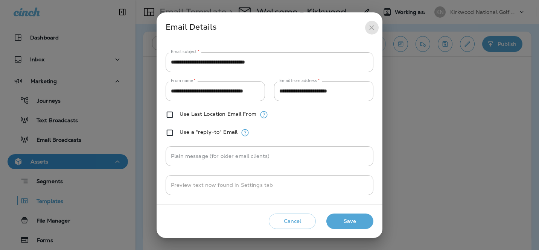
click at [374, 28] on icon "close" at bounding box center [372, 28] width 8 height 8
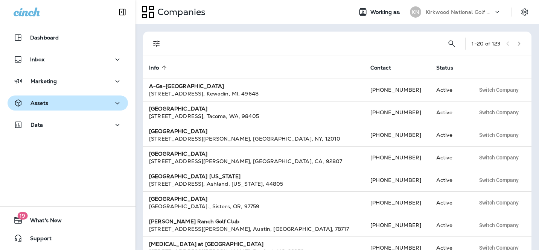
click at [88, 110] on button "Assets" at bounding box center [68, 103] width 121 height 15
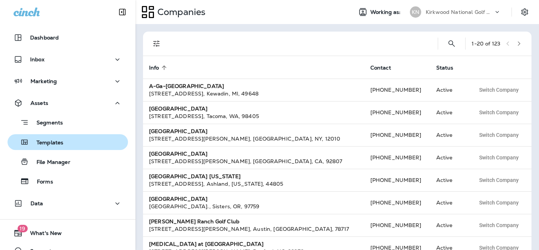
click at [84, 149] on button "Templates" at bounding box center [68, 142] width 121 height 16
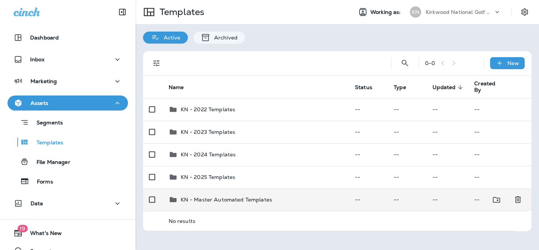
click at [257, 198] on p "KN - Master Automated Templates" at bounding box center [227, 200] width 92 height 6
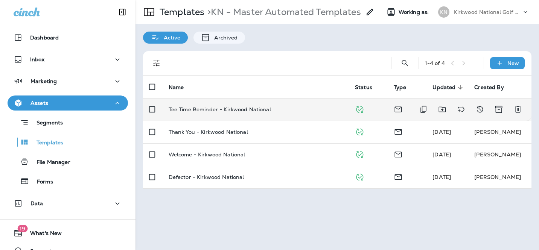
click at [277, 112] on div "Tee Time Reminder - Kirkwood National" at bounding box center [256, 110] width 174 height 6
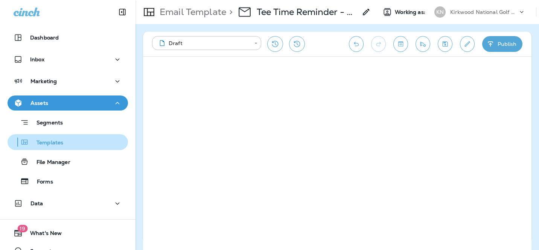
click at [57, 145] on p "Templates" at bounding box center [46, 143] width 34 height 7
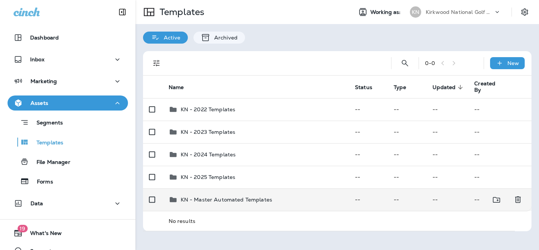
click at [211, 191] on td "KN - Master Automated Templates" at bounding box center [256, 200] width 186 height 23
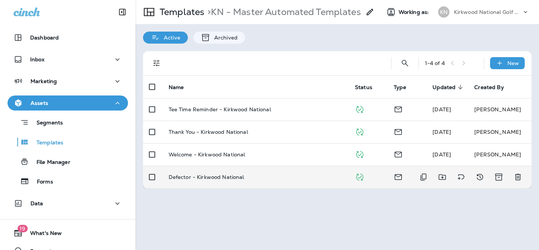
click at [216, 180] on p "Defector - Kirkwood National" at bounding box center [207, 177] width 76 height 6
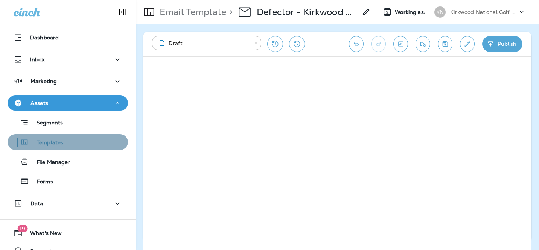
click at [63, 141] on div "Templates" at bounding box center [68, 142] width 114 height 11
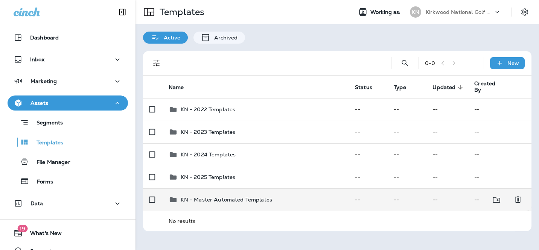
click at [269, 202] on p "KN - Master Automated Templates" at bounding box center [227, 200] width 92 height 6
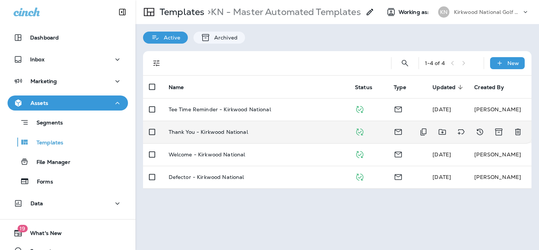
click at [280, 123] on td "Thank You - Kirkwood National" at bounding box center [256, 132] width 186 height 23
